Goal: Check status: Check status

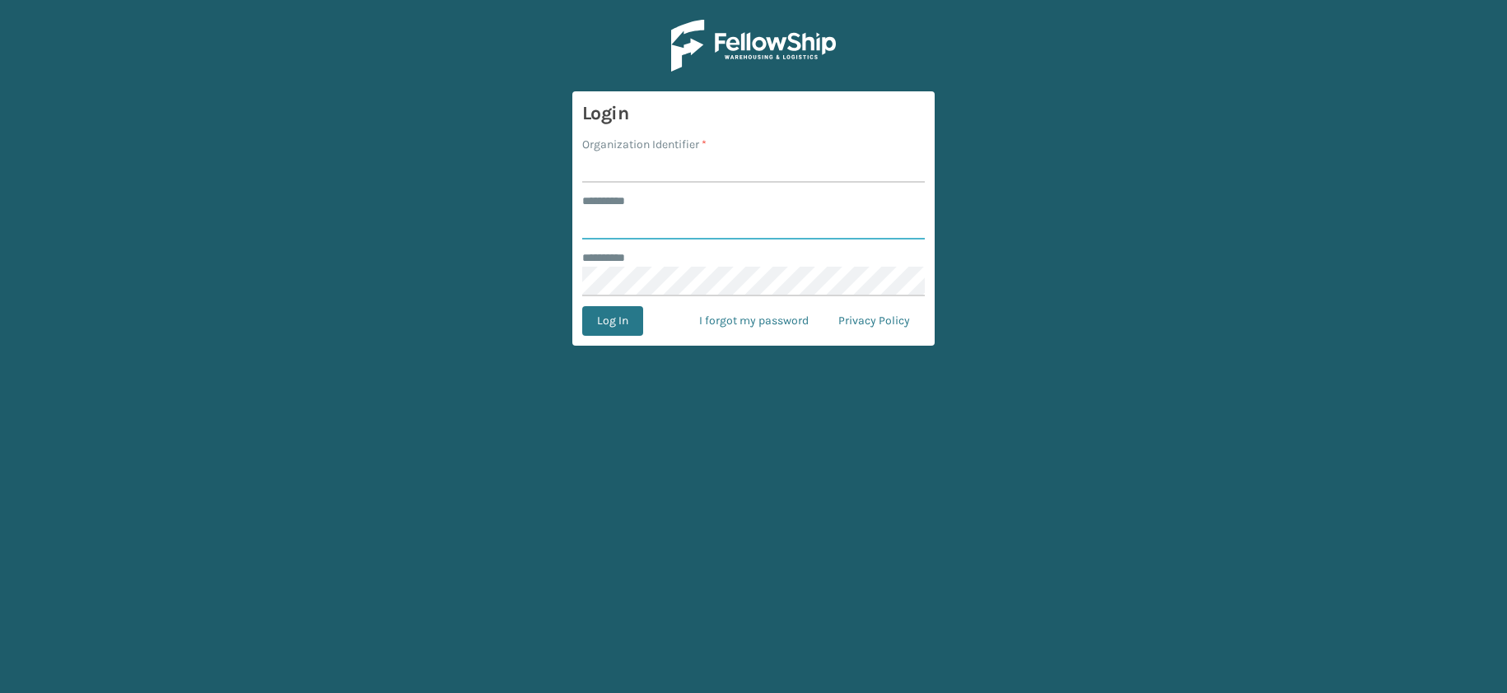
type input "**********"
type input "JumpSport"
click at [604, 323] on button "Log In" at bounding box center [612, 321] width 61 height 30
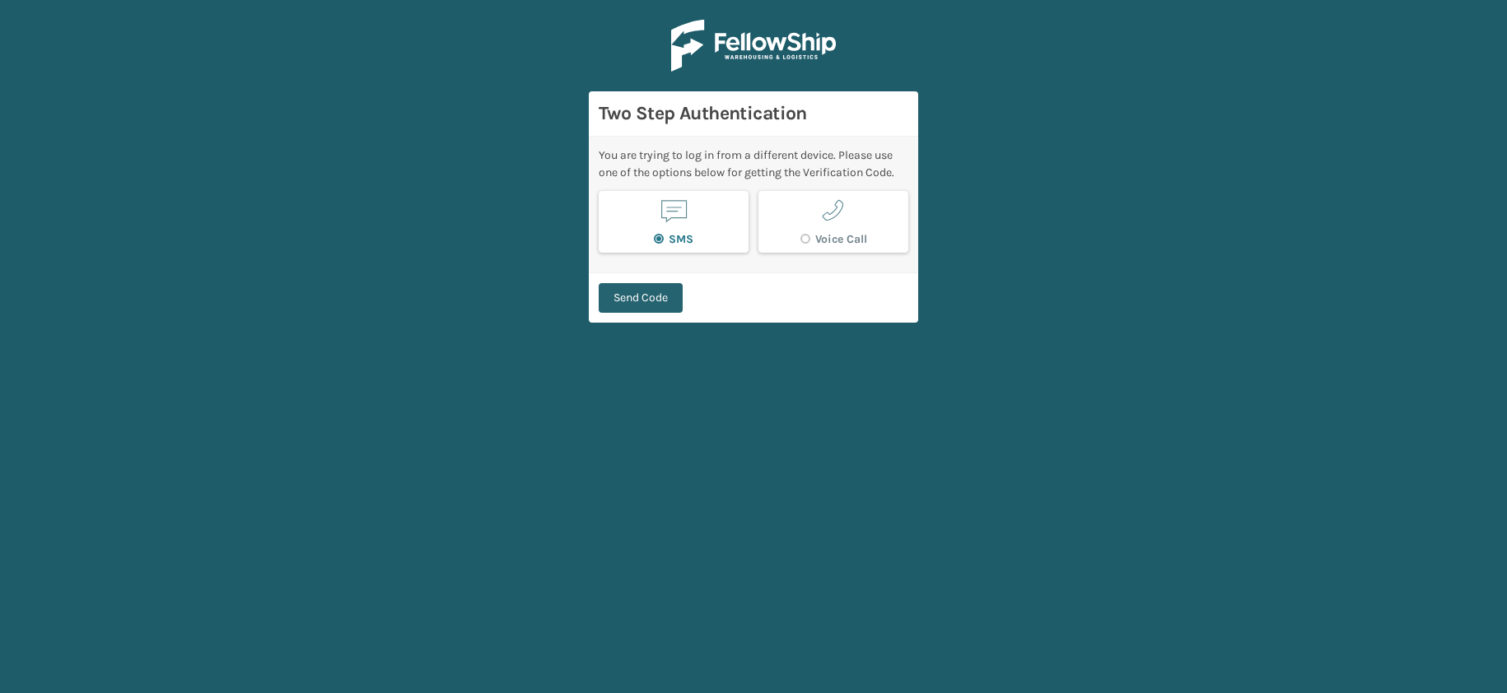
click at [647, 301] on button "Send Code" at bounding box center [641, 298] width 84 height 30
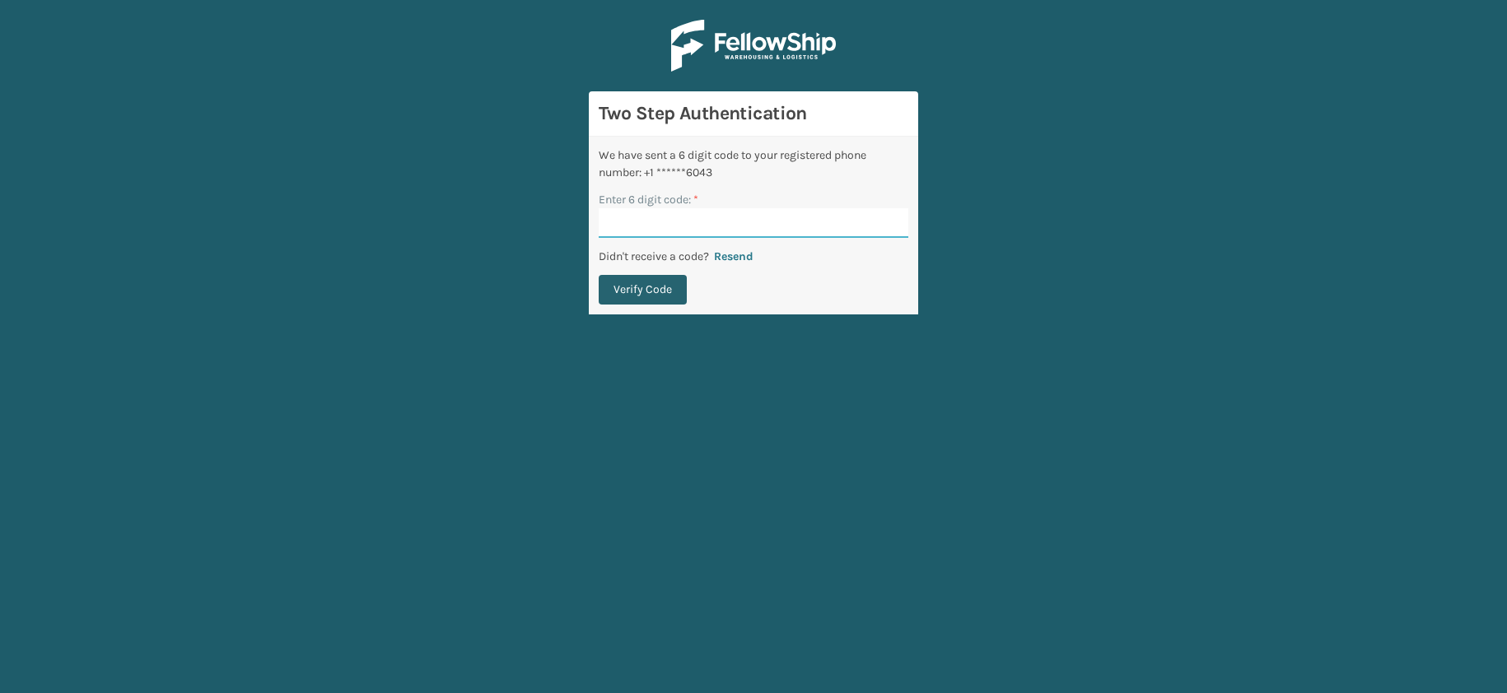
paste input "031858"
type input "031858"
click at [655, 290] on button "Verify Code" at bounding box center [643, 290] width 88 height 30
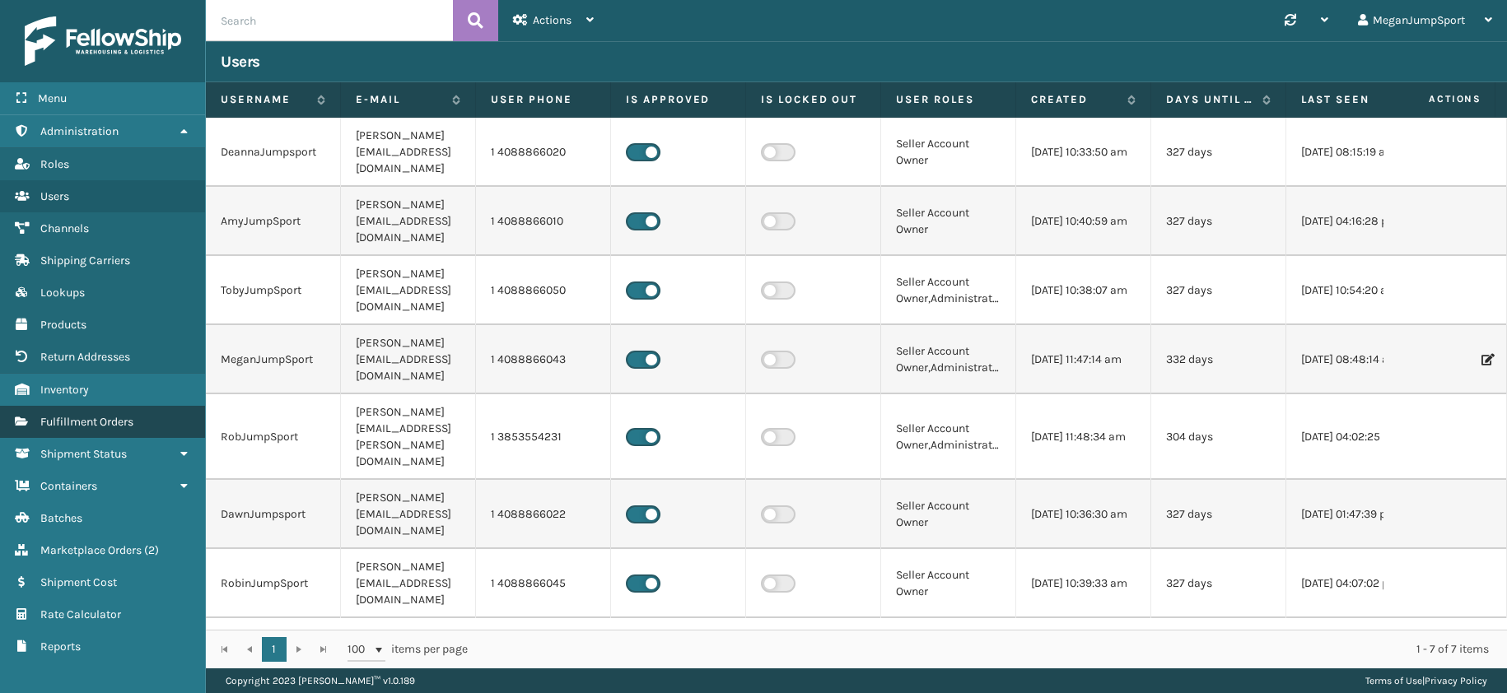
click at [102, 424] on span "Fulfillment Orders" at bounding box center [86, 422] width 93 height 14
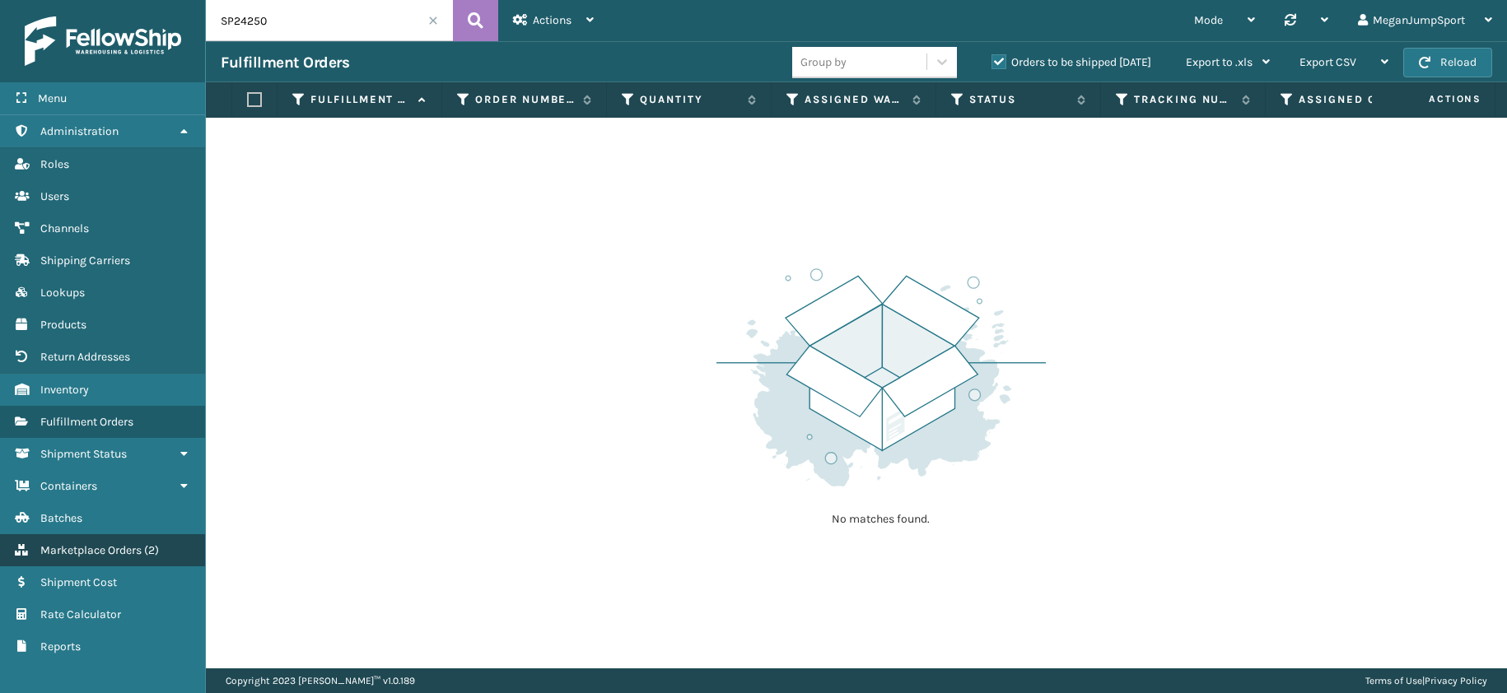
click at [94, 552] on span "Marketplace Orders" at bounding box center [90, 551] width 101 height 14
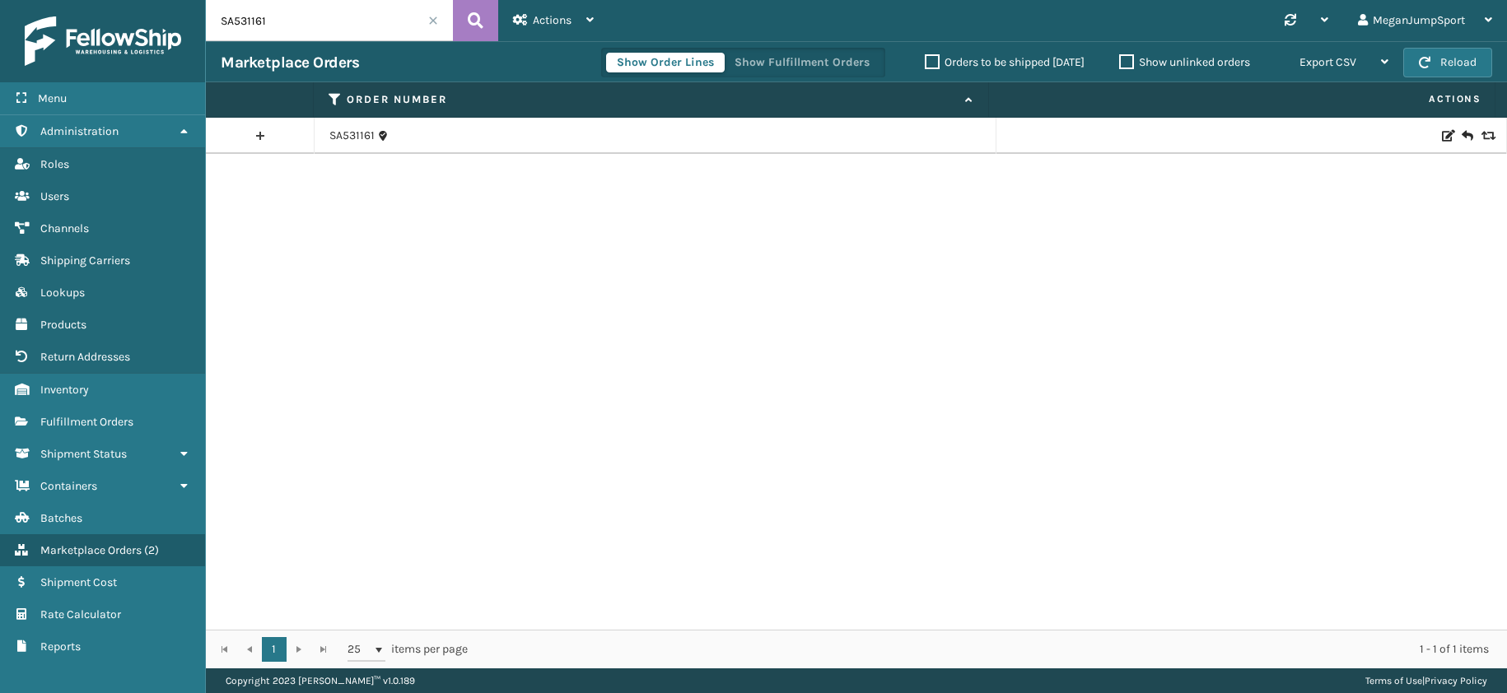
drag, startPoint x: 323, startPoint y: 19, endPoint x: 186, endPoint y: 12, distance: 136.9
click at [186, 0] on div "Menu Administration Roles Users Channels Shipping Carriers Lookups Products Ret…" at bounding box center [753, 0] width 1507 height 0
paste input "232"
type input "SA531232"
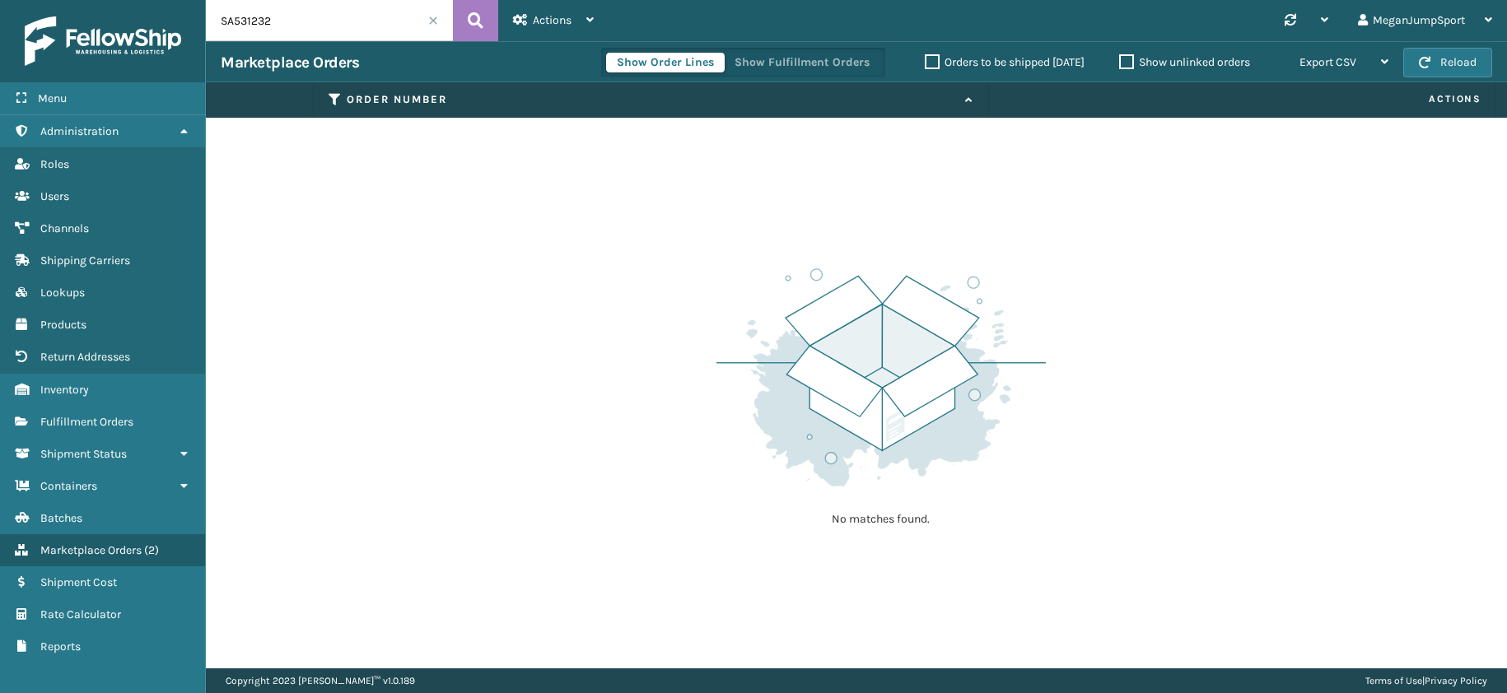
click at [933, 56] on label "Orders to be shipped [DATE]" at bounding box center [1005, 62] width 160 height 14
click at [926, 56] on input "Orders to be shipped [DATE]" at bounding box center [925, 58] width 1 height 11
click at [133, 539] on link "Marketplace Orders ( 2 )" at bounding box center [102, 551] width 205 height 32
click at [436, 21] on span at bounding box center [433, 21] width 10 height 10
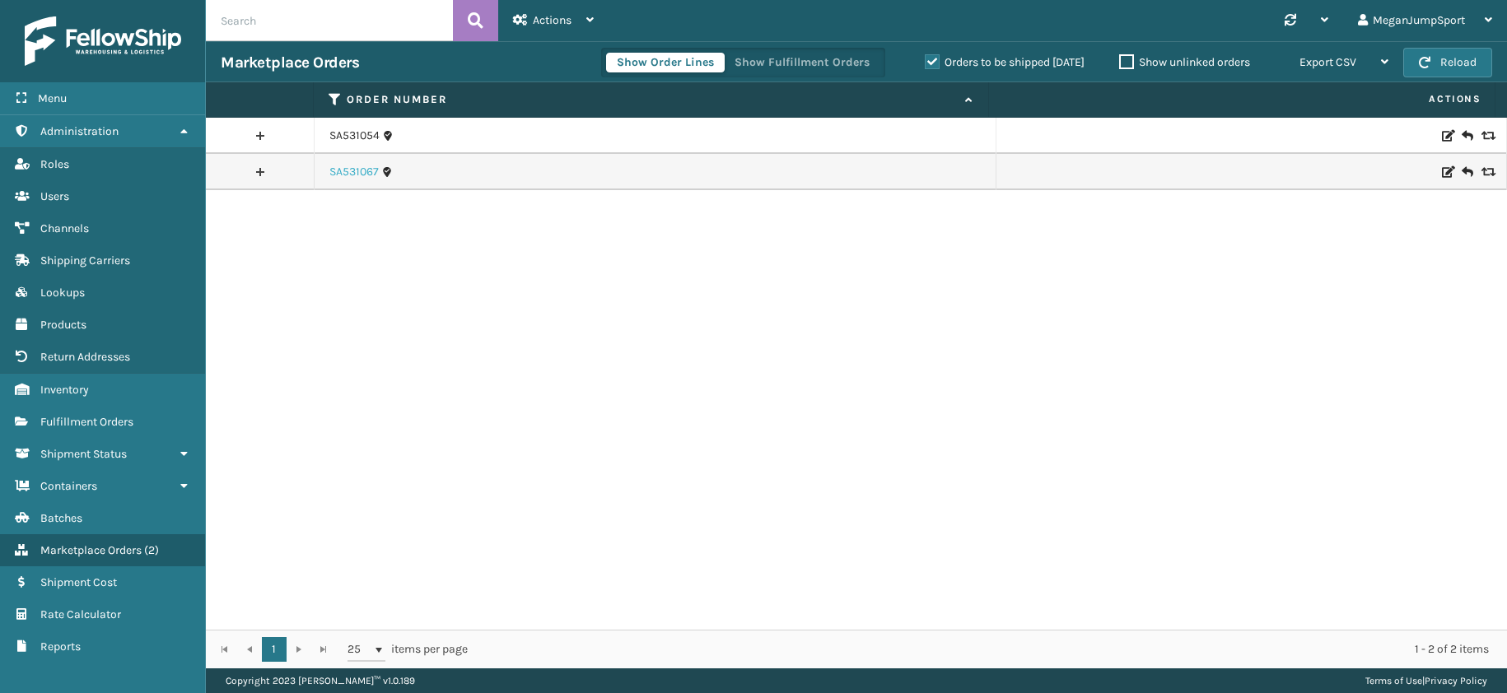
click at [348, 172] on link "SA531067" at bounding box center [353, 172] width 49 height 16
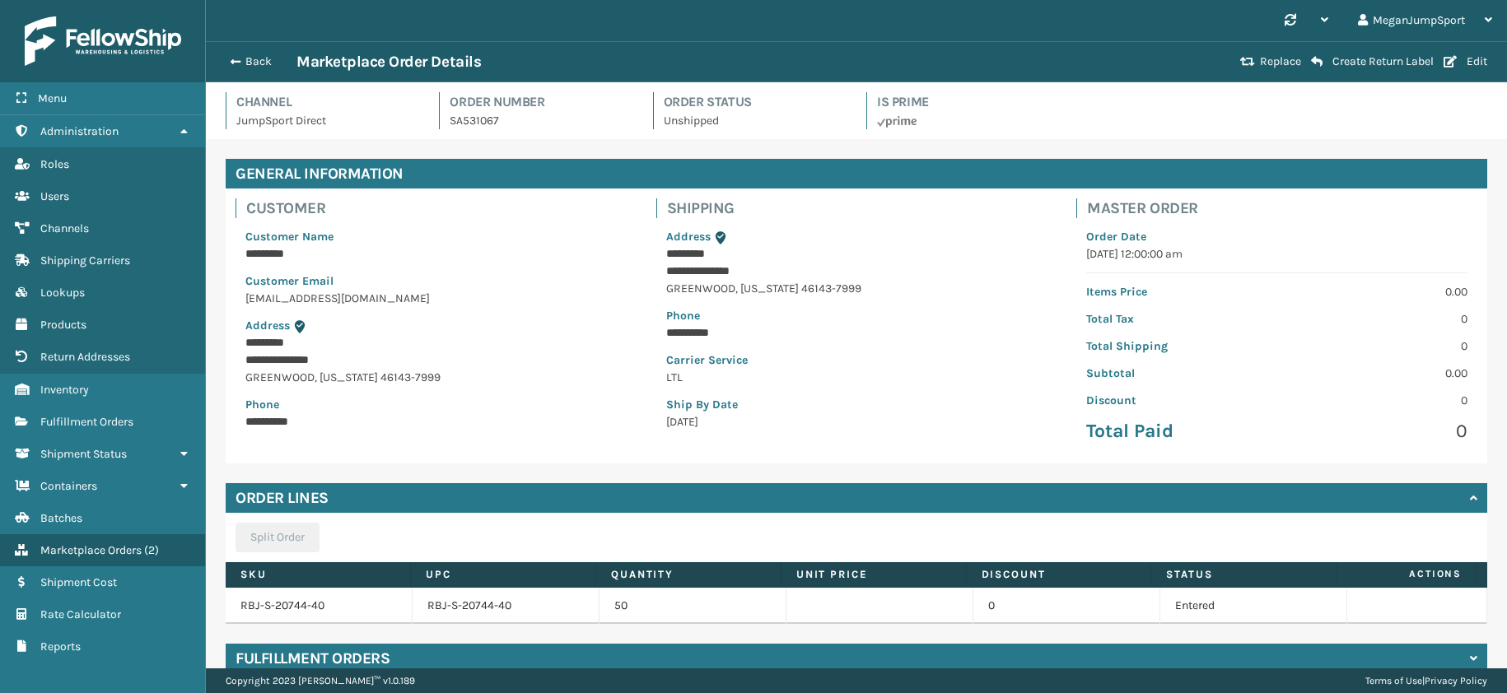
click at [481, 124] on p "SA531067" at bounding box center [541, 120] width 183 height 17
copy p "SA531067"
click at [243, 61] on button "Back" at bounding box center [259, 61] width 76 height 15
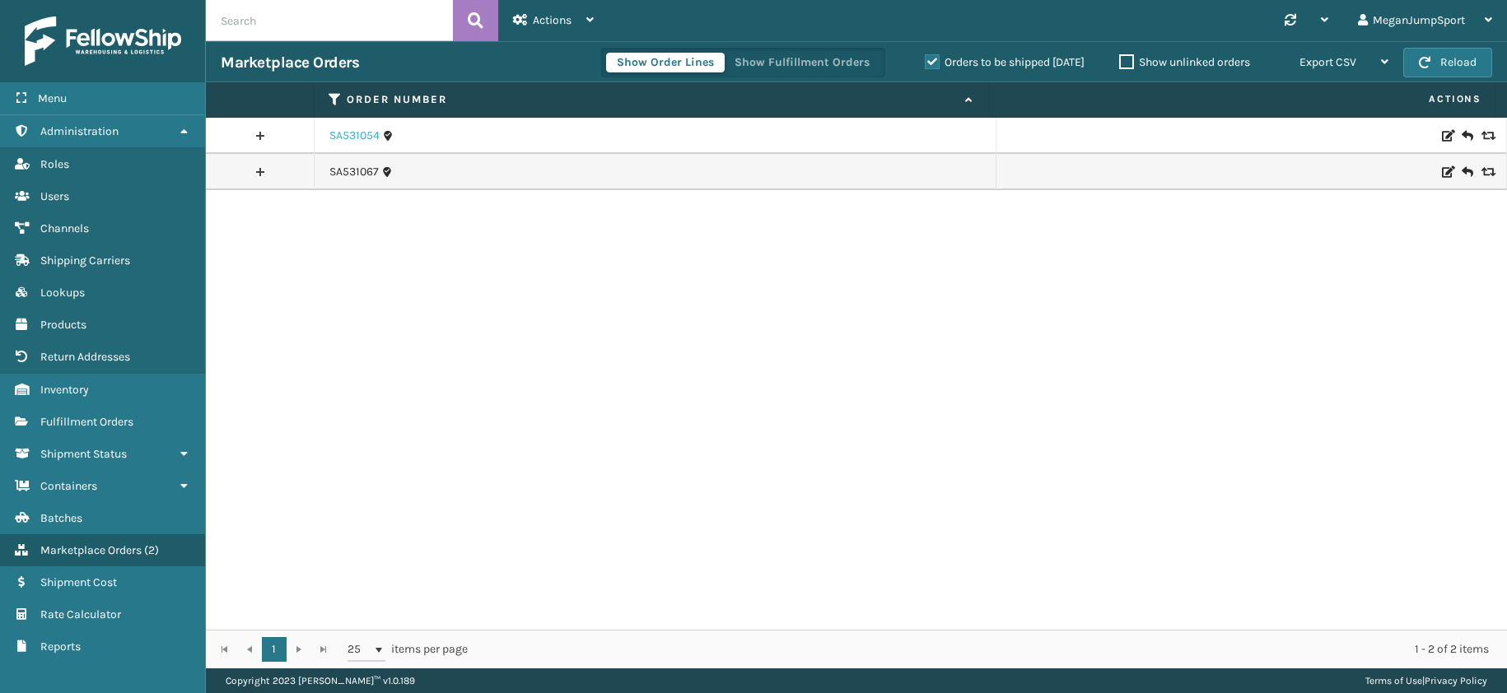
click at [353, 138] on link "SA531054" at bounding box center [354, 136] width 50 height 16
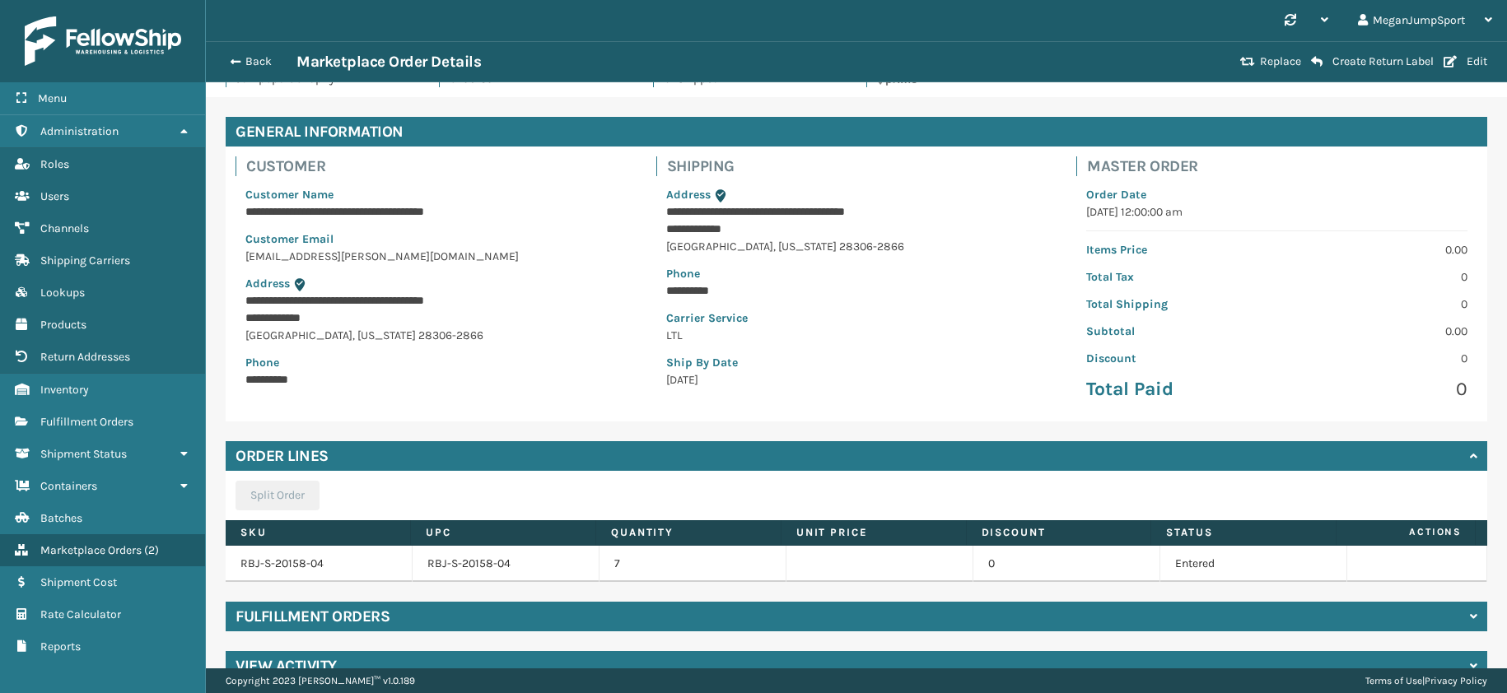
scroll to position [74, 0]
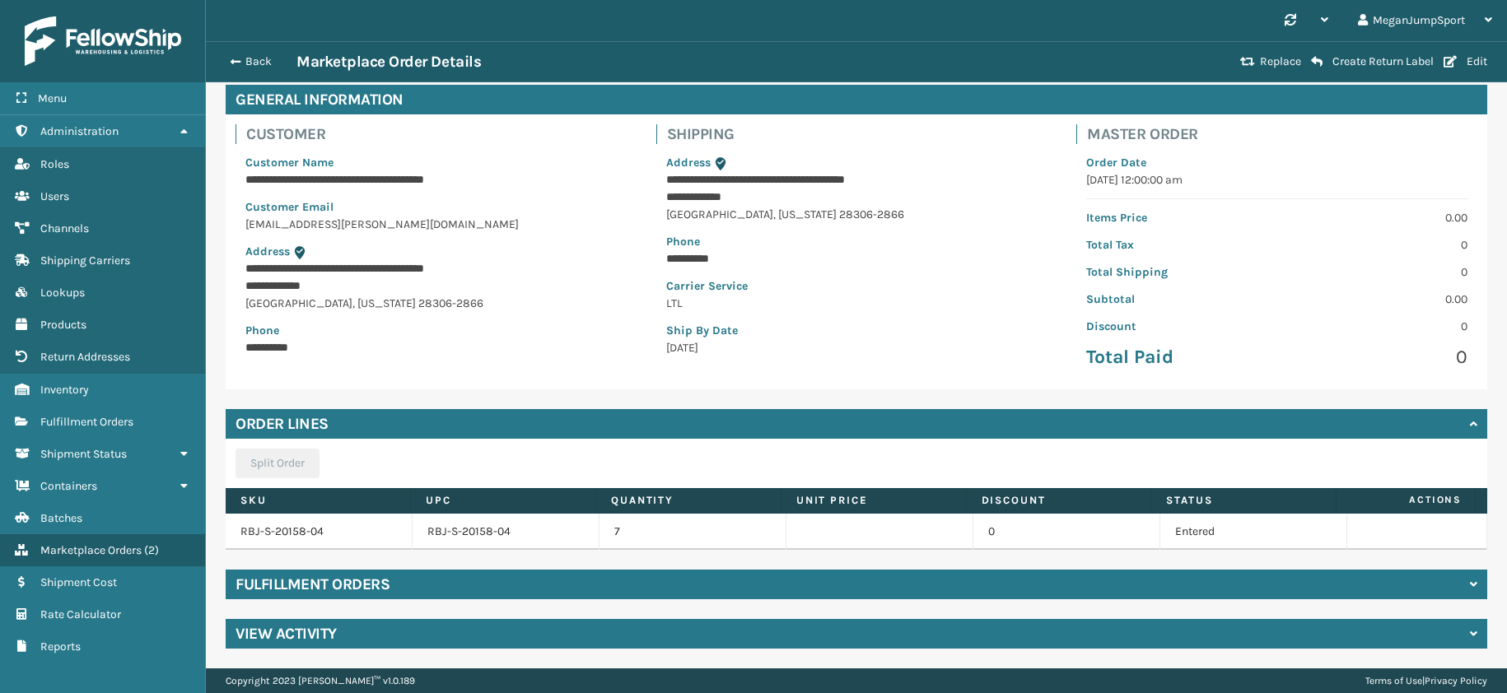
click at [398, 581] on div "Fulfillment Orders" at bounding box center [857, 585] width 1262 height 30
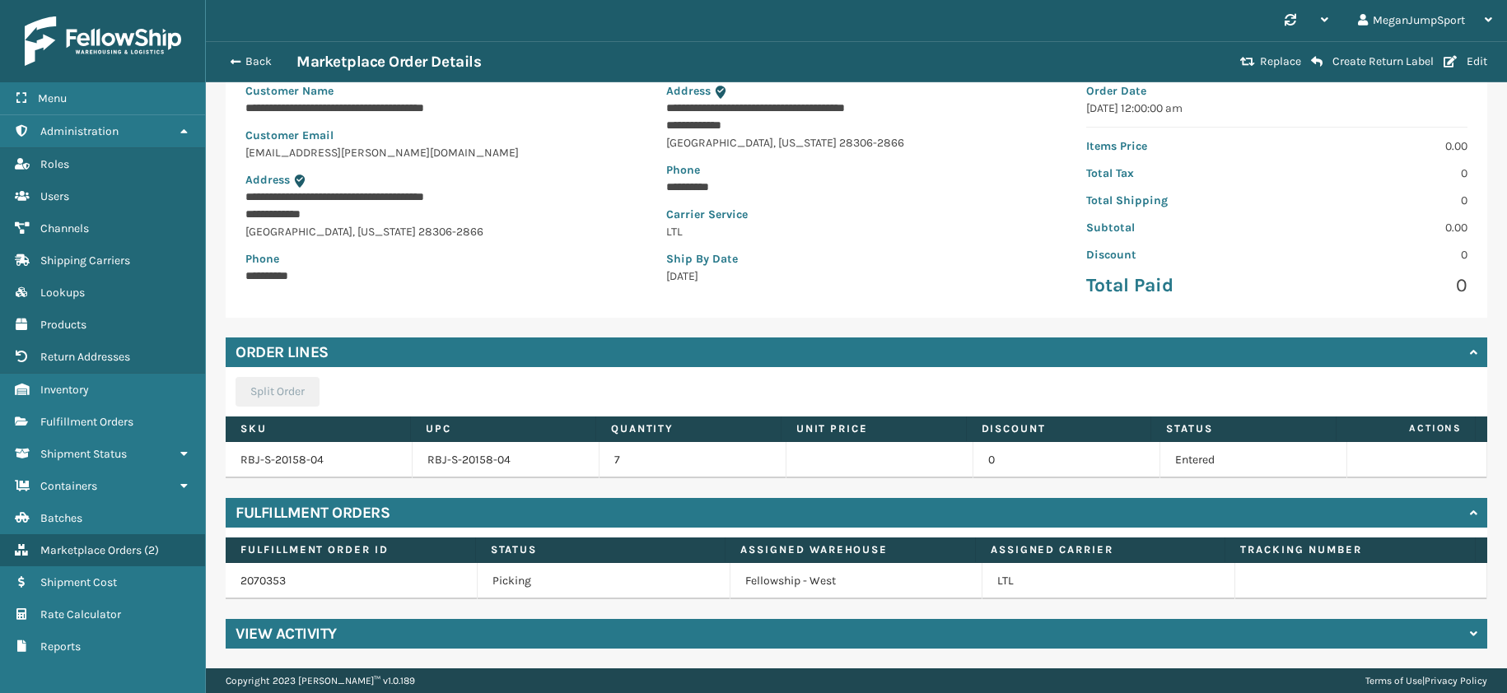
scroll to position [0, 0]
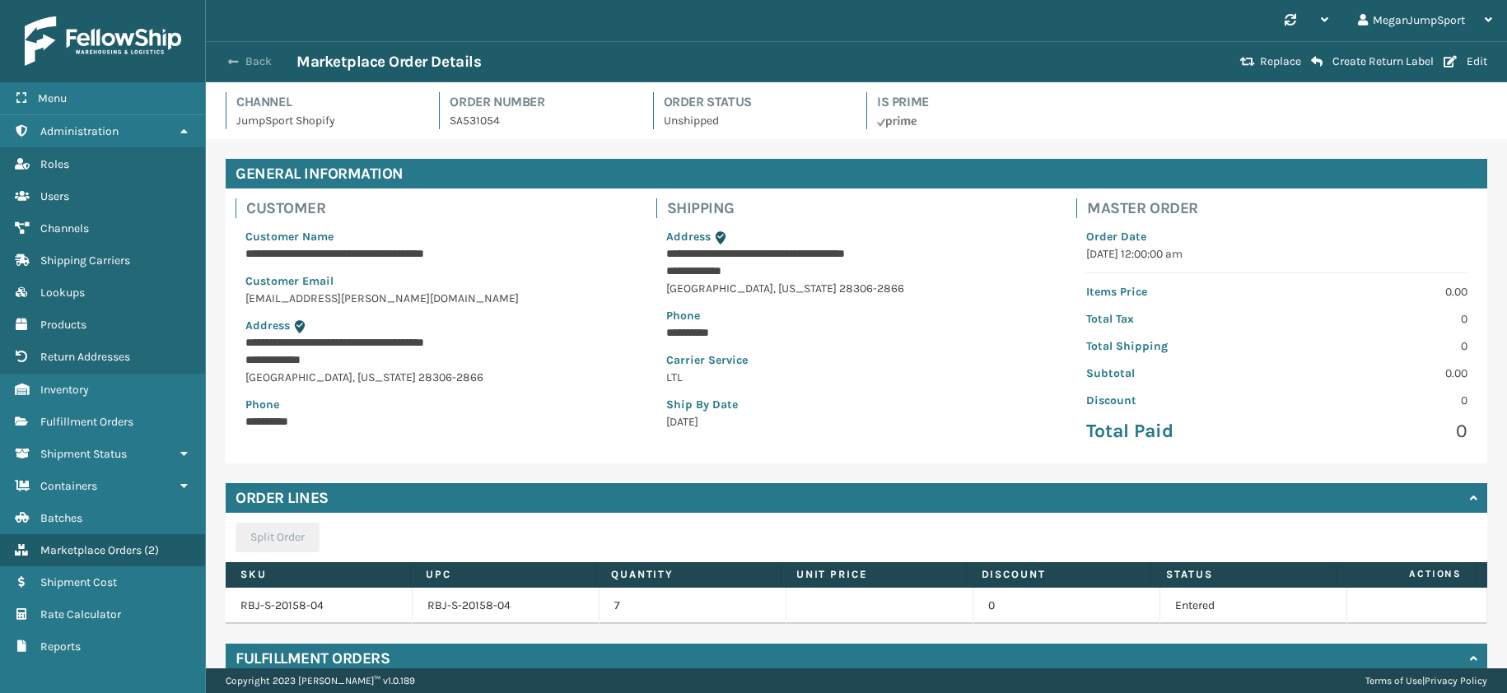
click at [237, 62] on span "button" at bounding box center [233, 62] width 10 height 12
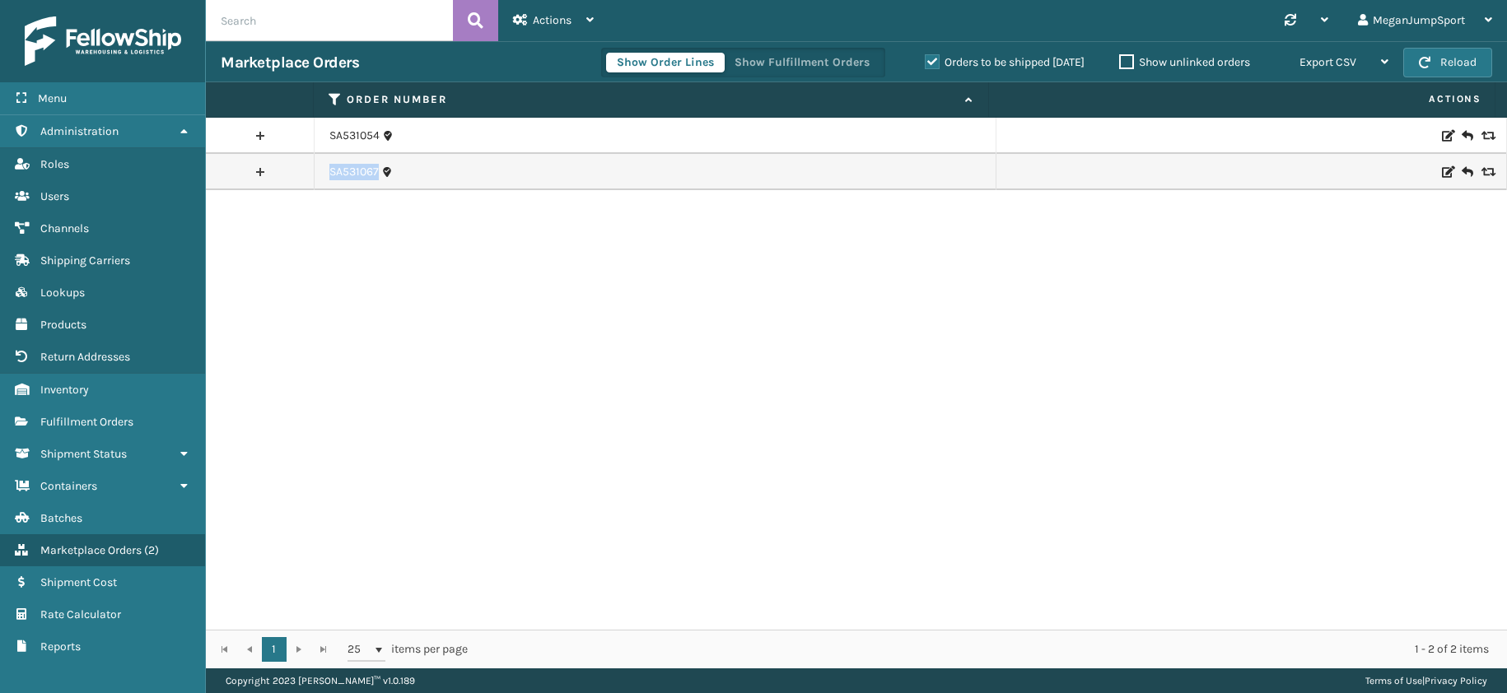
drag, startPoint x: 325, startPoint y: 170, endPoint x: 376, endPoint y: 173, distance: 51.1
click at [376, 173] on td "SA531067" at bounding box center [655, 172] width 681 height 36
copy link "SA531067"
drag, startPoint x: 323, startPoint y: 135, endPoint x: 378, endPoint y: 139, distance: 55.3
click at [378, 139] on td "SA531054" at bounding box center [655, 136] width 681 height 36
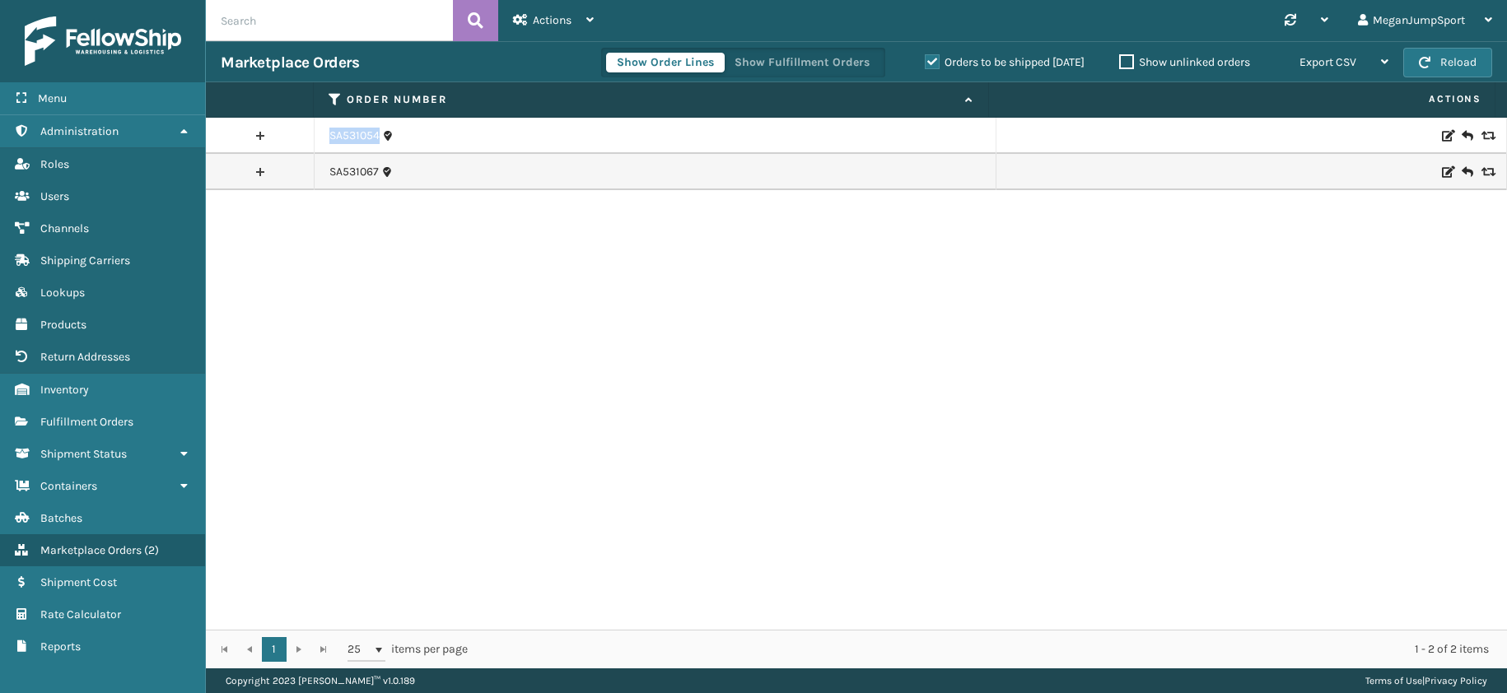
copy link "SA531054"
